Goal: Navigation & Orientation: Find specific page/section

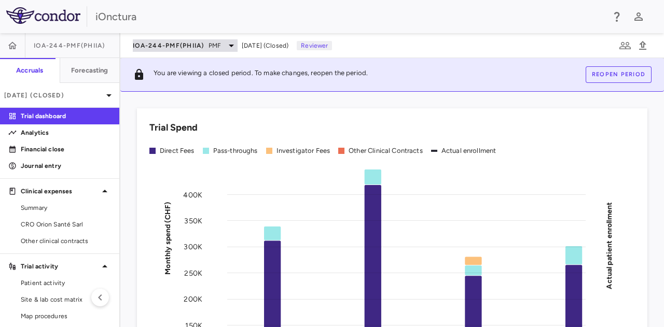
click at [185, 47] on span "IOA-244-PMF(PhIIa)" at bounding box center [169, 46] width 72 height 8
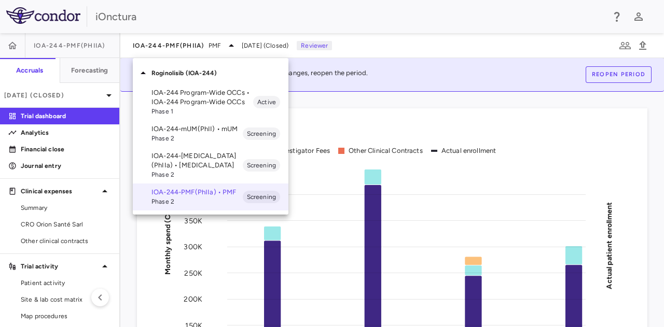
click at [189, 157] on p "IOA-244-[MEDICAL_DATA](PhIIa) • [MEDICAL_DATA]" at bounding box center [197, 161] width 91 height 19
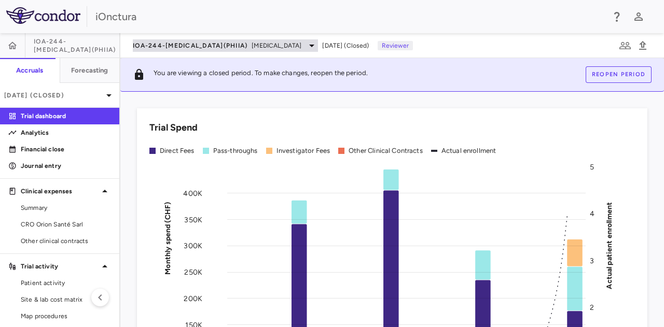
click at [252, 44] on span "[MEDICAL_DATA]" at bounding box center [277, 45] width 50 height 9
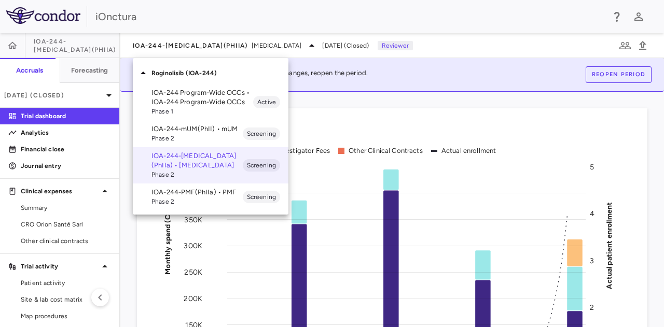
click at [195, 128] on p "IOA-244-mUM(PhII) • mUM" at bounding box center [197, 129] width 91 height 9
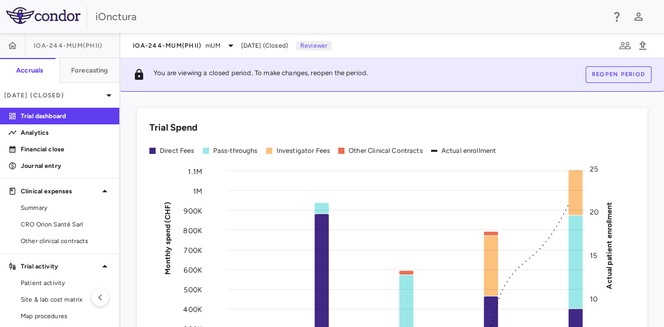
click at [246, 46] on span "[DATE] (Closed)" at bounding box center [264, 45] width 47 height 9
click at [237, 45] on icon at bounding box center [231, 45] width 12 height 12
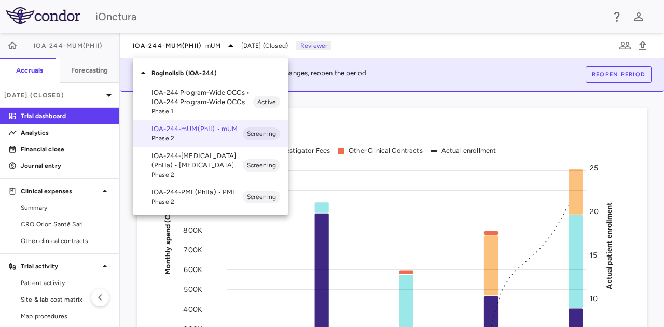
click at [210, 97] on p "IOA-244 Program-Wide OCCs • IOA-244 Program-Wide OCCs" at bounding box center [203, 97] width 102 height 19
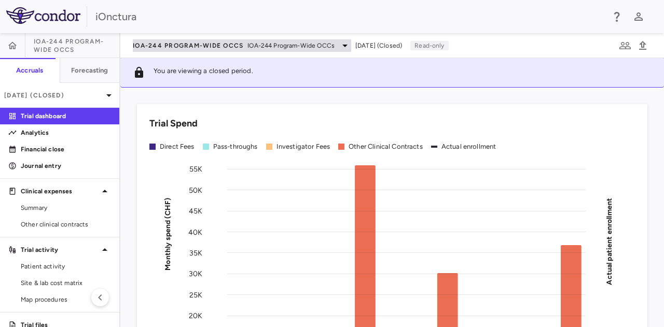
click at [223, 49] on span "IOA-244 Program-Wide OCCs" at bounding box center [188, 46] width 111 height 8
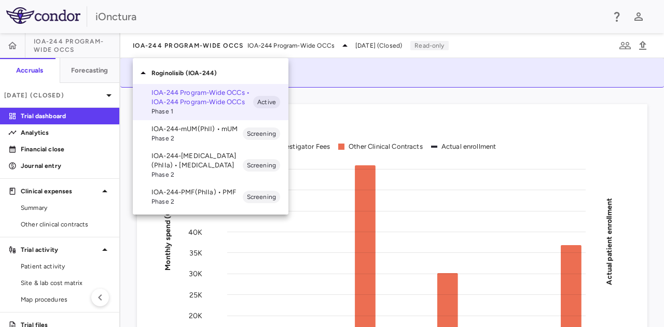
click at [188, 125] on p "IOA-244-mUM(PhII) • mUM" at bounding box center [197, 129] width 91 height 9
